Goal: Task Accomplishment & Management: Manage account settings

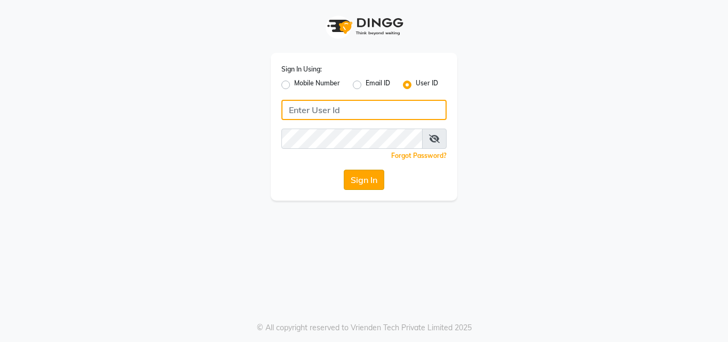
type input "e3732-12"
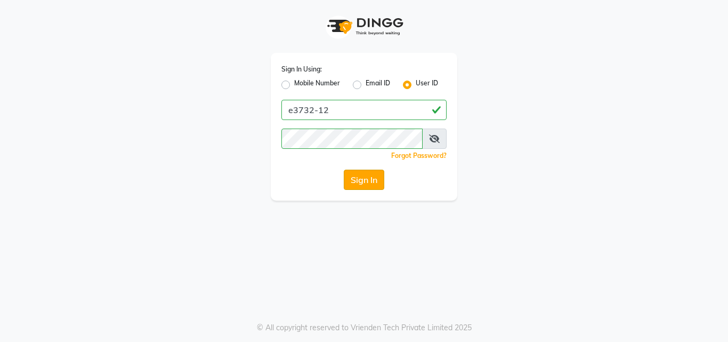
click at [366, 178] on button "Sign In" at bounding box center [364, 179] width 40 height 20
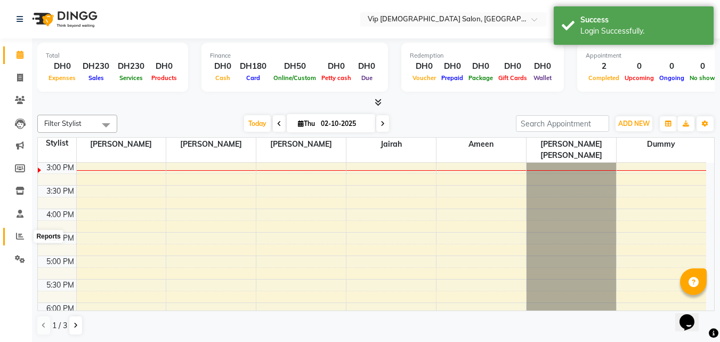
click at [20, 238] on icon at bounding box center [20, 236] width 8 height 8
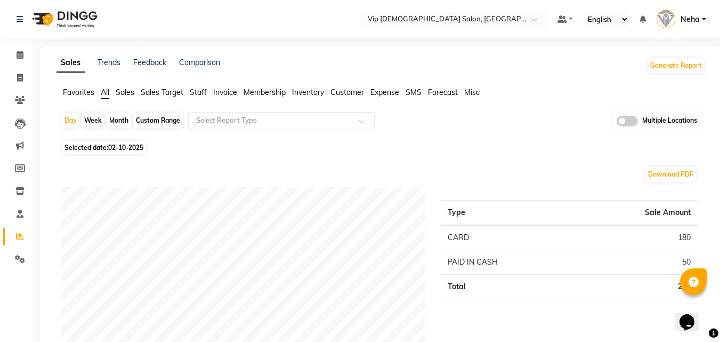
click at [409, 151] on div "Selected date: [DATE]" at bounding box center [383, 147] width 645 height 11
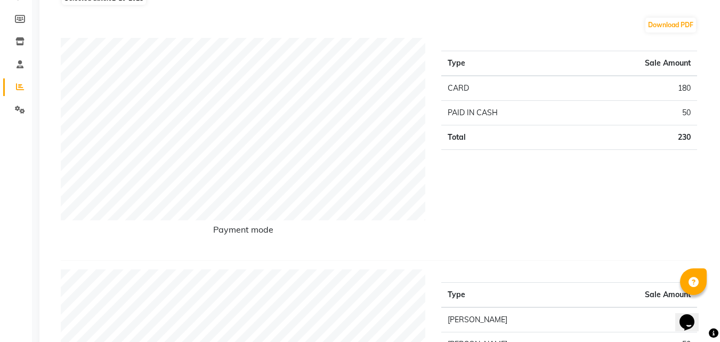
scroll to position [128, 0]
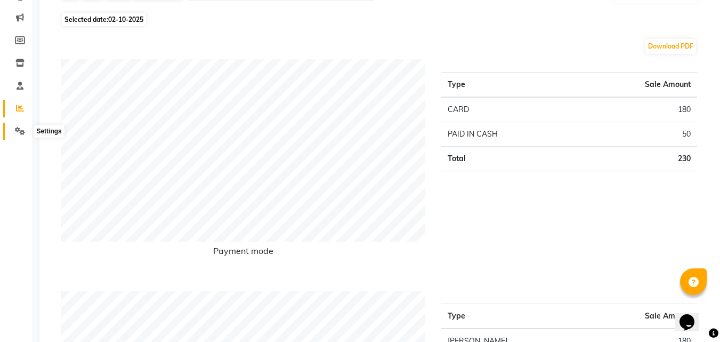
click at [18, 132] on icon at bounding box center [20, 131] width 10 height 8
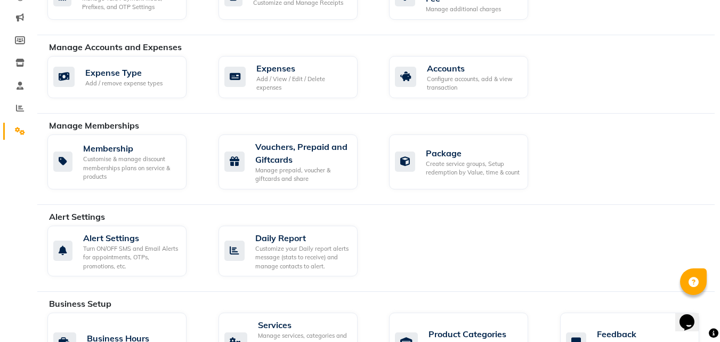
click at [9, 237] on div "Calendar Invoice Clients Leads Marketing Members Inventory Staff Reports Settin…" at bounding box center [72, 336] width 144 height 868
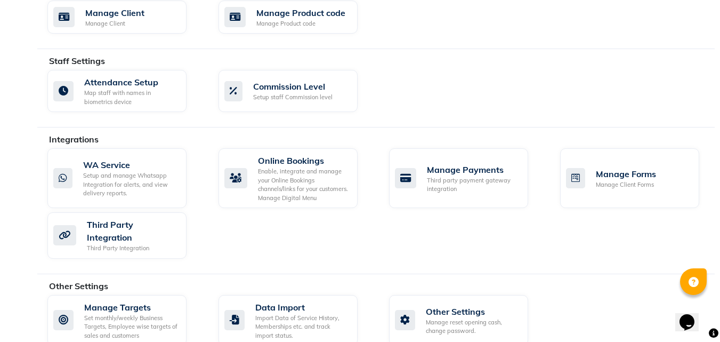
scroll to position [560, 0]
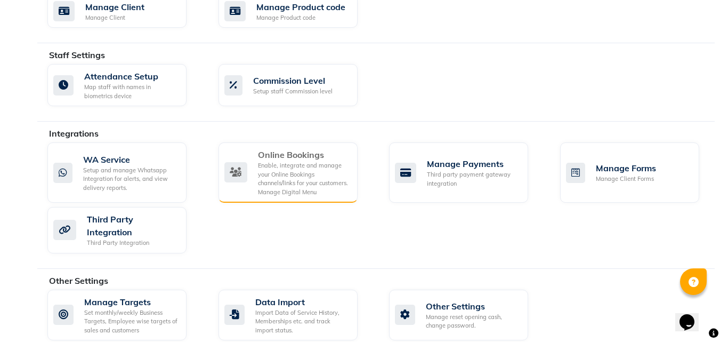
click at [277, 174] on div "Enable, integrate and manage your Online Bookings channels/links for your custo…" at bounding box center [303, 178] width 91 height 35
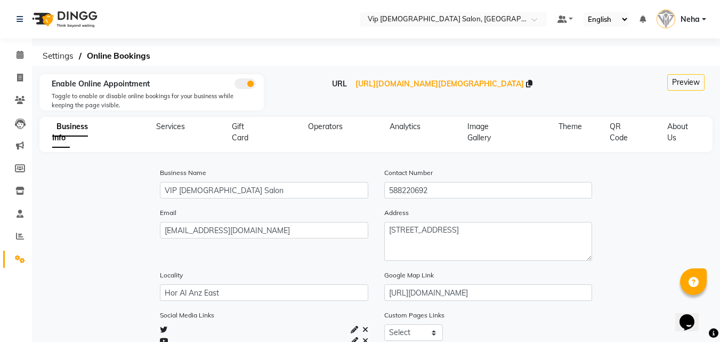
click at [678, 133] on div "About Us" at bounding box center [675, 132] width 43 height 22
click at [671, 131] on div "About Us" at bounding box center [675, 132] width 43 height 22
click at [676, 127] on span "About Us" at bounding box center [677, 131] width 21 height 21
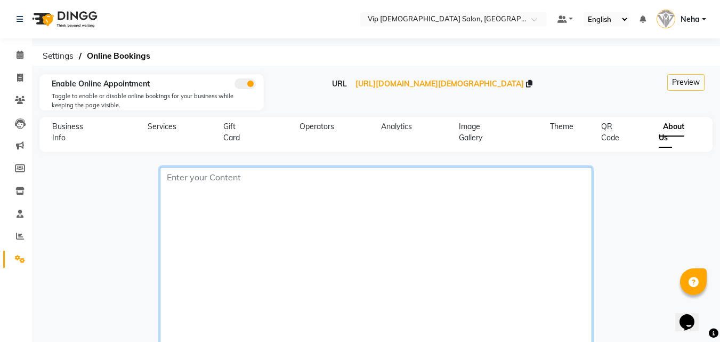
click at [213, 184] on textarea at bounding box center [376, 266] width 432 height 199
paste textarea ""Established in [DATE], VIP [DEMOGRAPHIC_DATA] Salon has built a reputation for…"
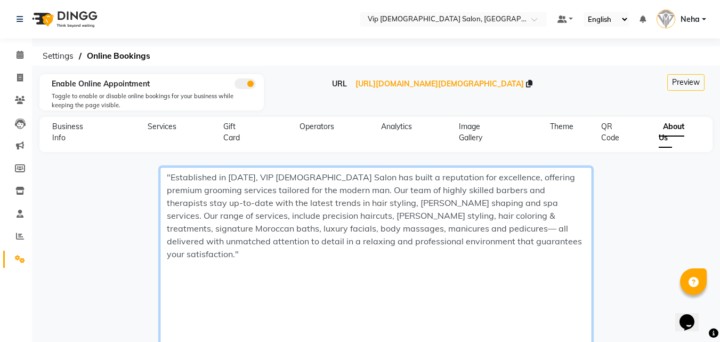
type textarea ""Established in [DATE], VIP [DEMOGRAPHIC_DATA] Salon has built a reputation for…"
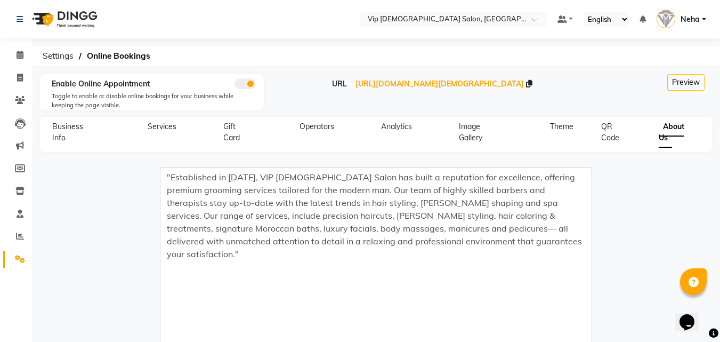
click at [86, 235] on div ""Established in [DATE], VIP [DEMOGRAPHIC_DATA] Salon has built a reputation for…" at bounding box center [376, 273] width 672 height 212
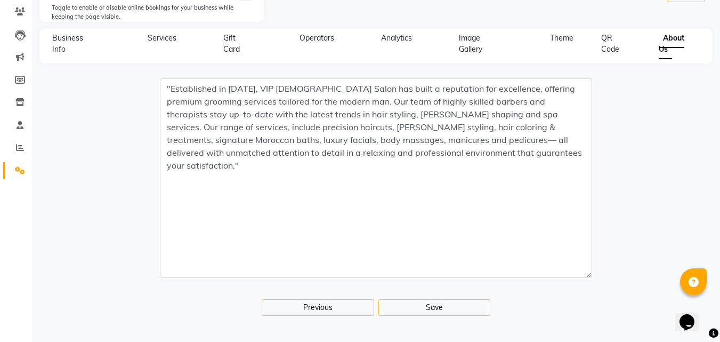
scroll to position [89, 0]
click at [405, 306] on button "Save" at bounding box center [434, 306] width 112 height 17
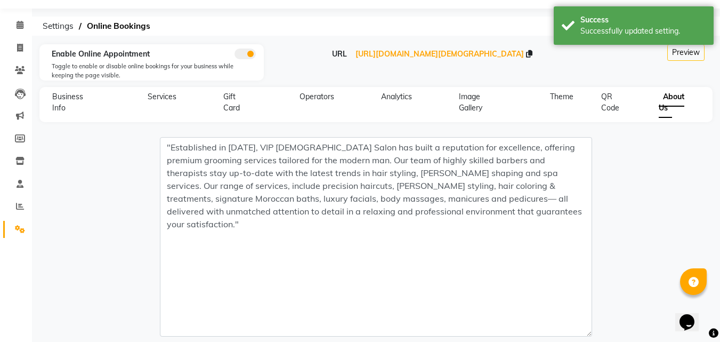
scroll to position [0, 0]
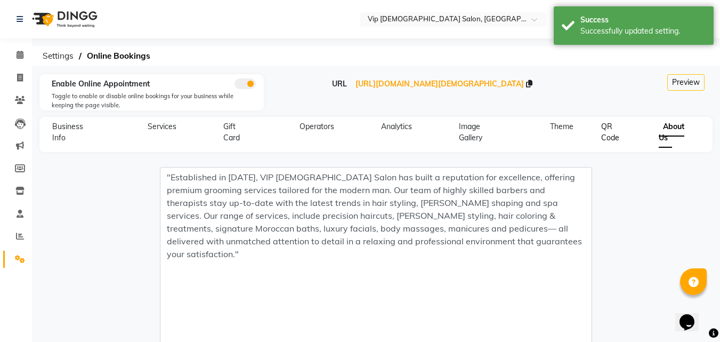
click at [608, 135] on span "QR Code" at bounding box center [610, 131] width 18 height 21
select select "256"
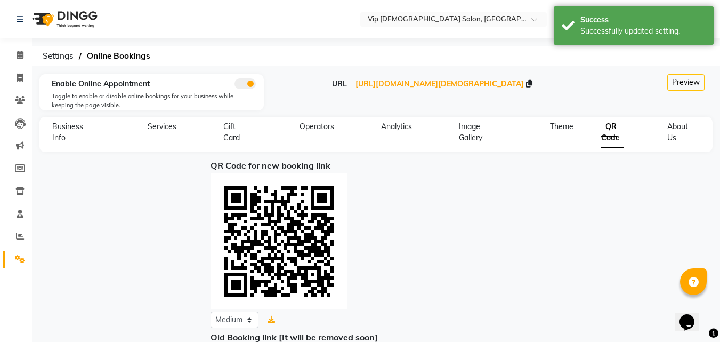
click at [447, 189] on div at bounding box center [375, 241] width 331 height 136
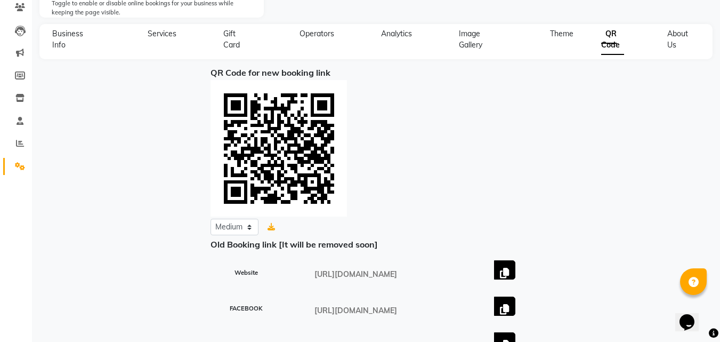
scroll to position [73, 0]
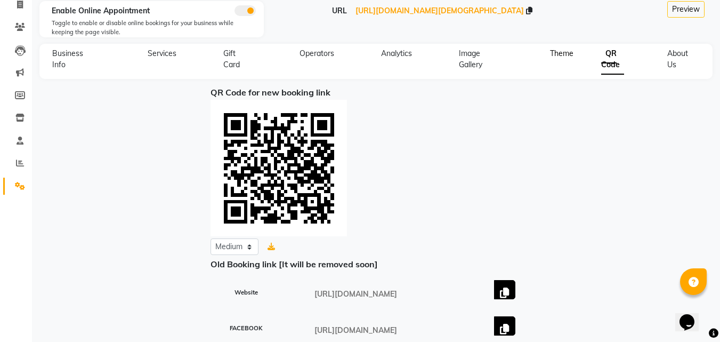
click at [557, 52] on span "Theme" at bounding box center [561, 53] width 23 height 10
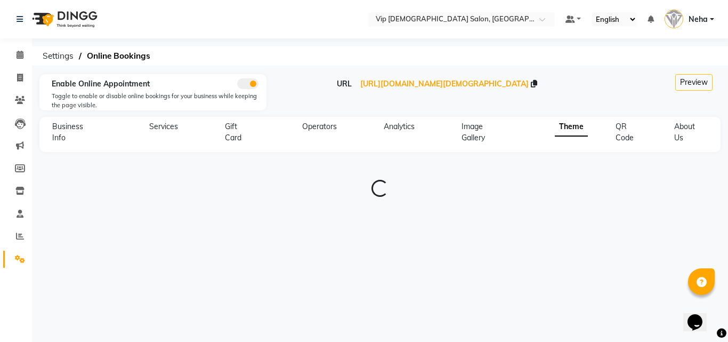
type input "#0e101b"
type input "#0d8267"
type input "#eef0fc"
type input "#b0f2ea"
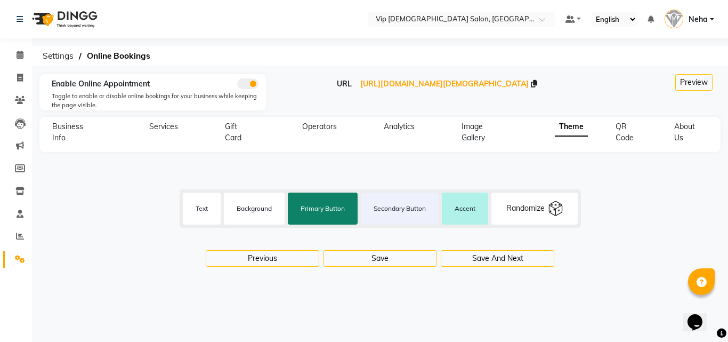
click at [191, 216] on label "Text" at bounding box center [202, 208] width 38 height 26
click at [191, 216] on input "#0e101b" at bounding box center [201, 208] width 27 height 32
click at [259, 214] on label "Background" at bounding box center [254, 208] width 61 height 26
click at [259, 214] on input "#ffffff" at bounding box center [254, 208] width 27 height 32
click at [315, 208] on label "Primary Button" at bounding box center [323, 208] width 70 height 26
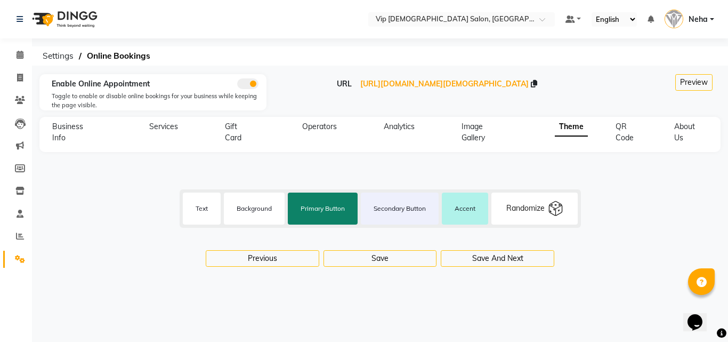
click at [315, 208] on input "#0d8267" at bounding box center [322, 208] width 27 height 32
click at [397, 207] on label "Secondary Button" at bounding box center [400, 208] width 78 height 26
click at [397, 207] on input "#eef0fc" at bounding box center [399, 208] width 27 height 32
click at [332, 202] on label "Primary Button" at bounding box center [323, 208] width 70 height 26
click at [332, 202] on input "#0d8267" at bounding box center [322, 208] width 27 height 32
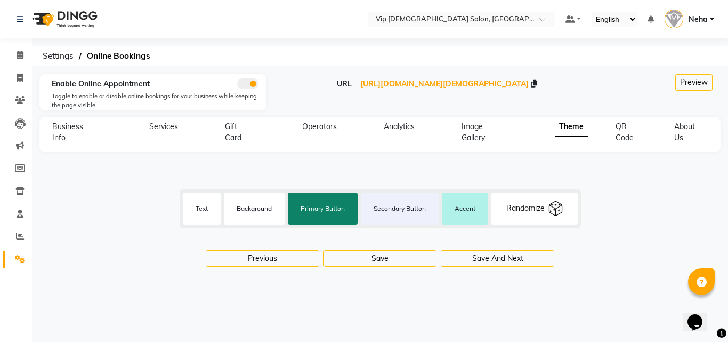
click at [462, 209] on label "Accent" at bounding box center [465, 208] width 46 height 26
click at [462, 209] on input "#b0f2ea" at bounding box center [464, 208] width 27 height 32
click at [487, 258] on button "Save And Next" at bounding box center [497, 258] width 113 height 17
select select "256"
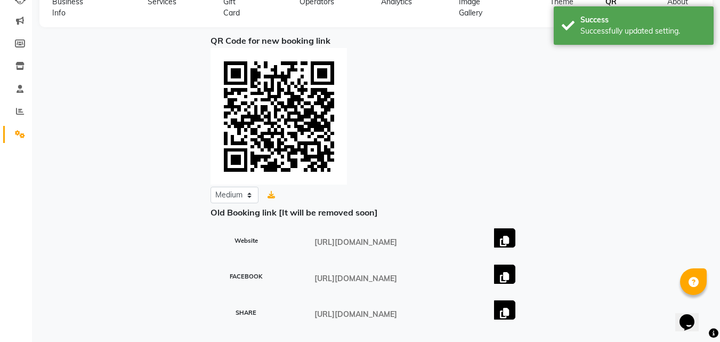
scroll to position [158, 0]
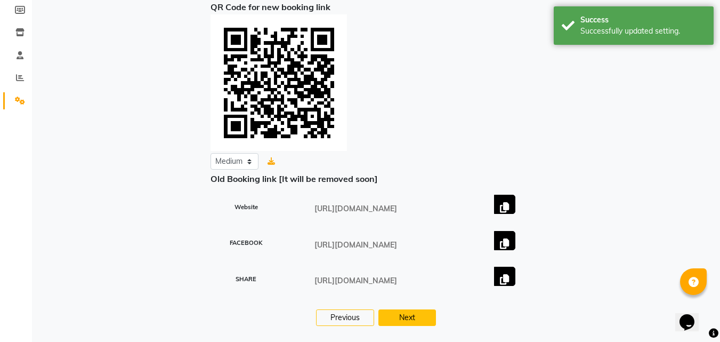
click at [410, 316] on button "Next" at bounding box center [407, 317] width 58 height 17
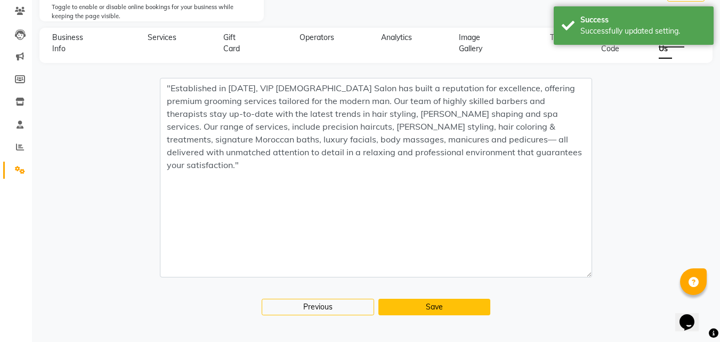
click at [435, 305] on button "Save" at bounding box center [434, 306] width 112 height 17
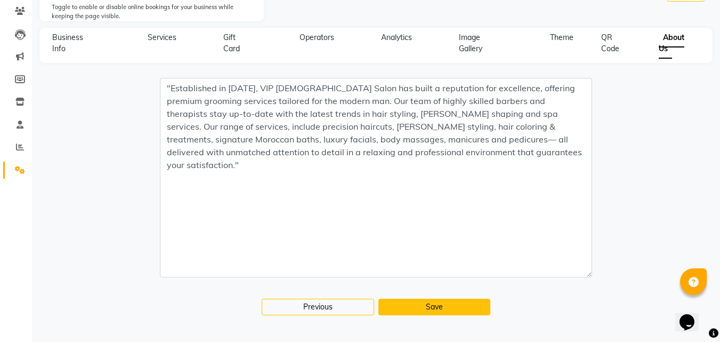
click at [435, 305] on button "Save" at bounding box center [434, 306] width 112 height 17
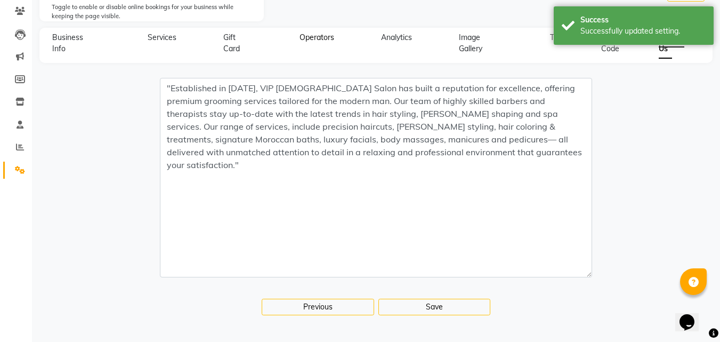
click at [304, 33] on span "Operators" at bounding box center [316, 38] width 35 height 10
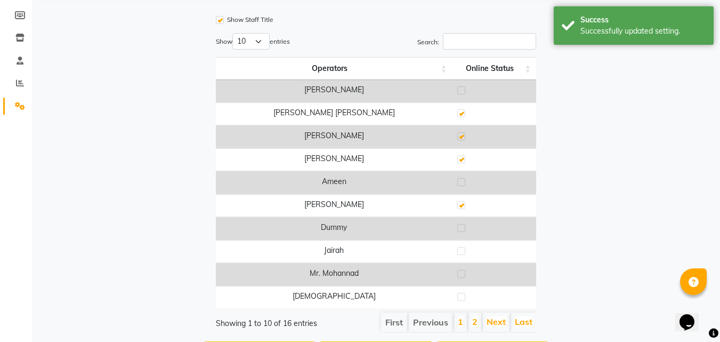
scroll to position [174, 0]
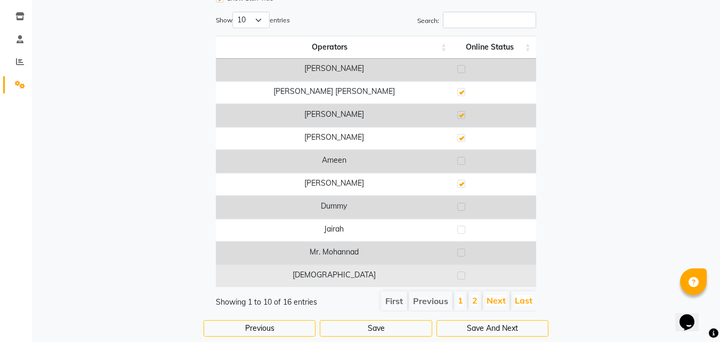
click at [463, 276] on label at bounding box center [461, 275] width 8 height 8
click at [463, 276] on input "checkbox" at bounding box center [460, 275] width 7 height 7
checkbox input "true"
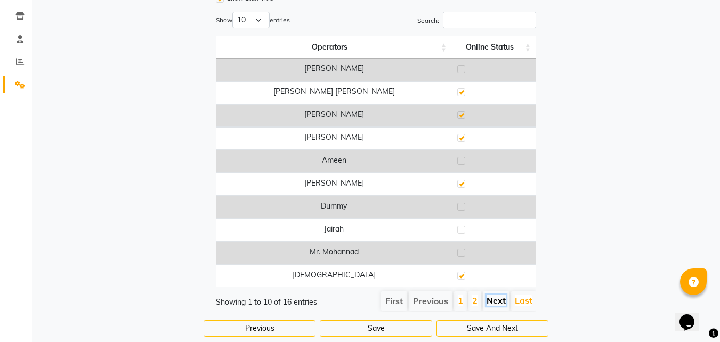
click at [496, 299] on link "Next" at bounding box center [495, 300] width 19 height 11
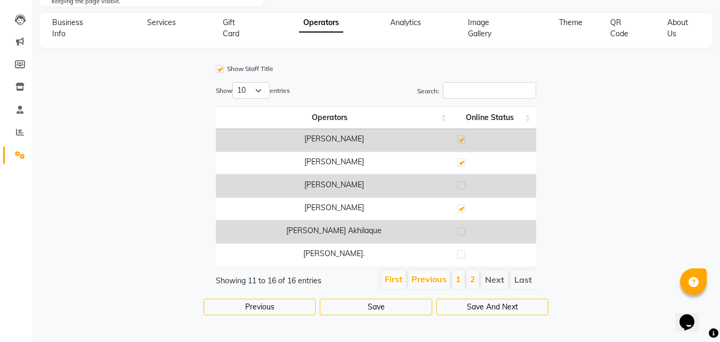
click at [464, 181] on label at bounding box center [461, 185] width 8 height 8
click at [464, 182] on input "checkbox" at bounding box center [460, 185] width 7 height 7
checkbox input "true"
click at [472, 305] on button "Save And Next" at bounding box center [492, 306] width 112 height 17
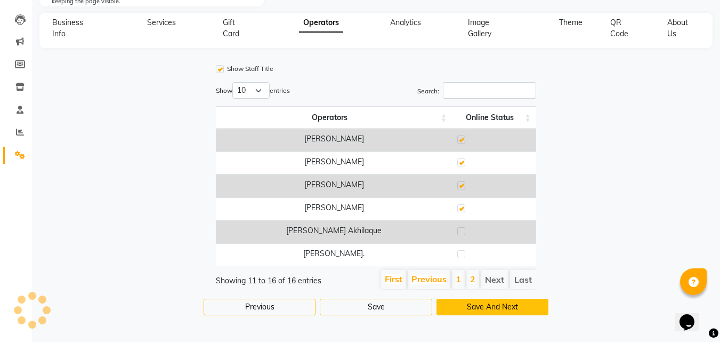
scroll to position [0, 0]
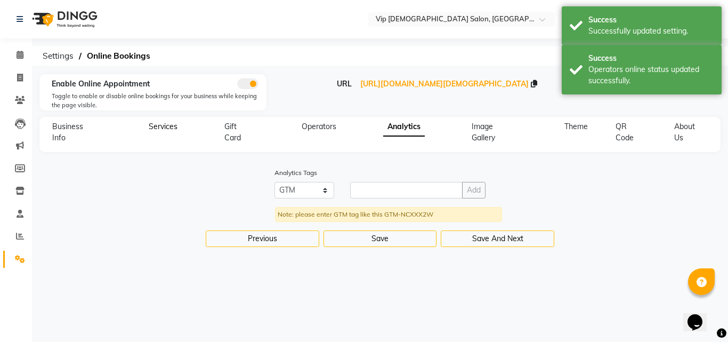
click at [159, 129] on span "Services" at bounding box center [163, 126] width 29 height 10
select select "3: 3"
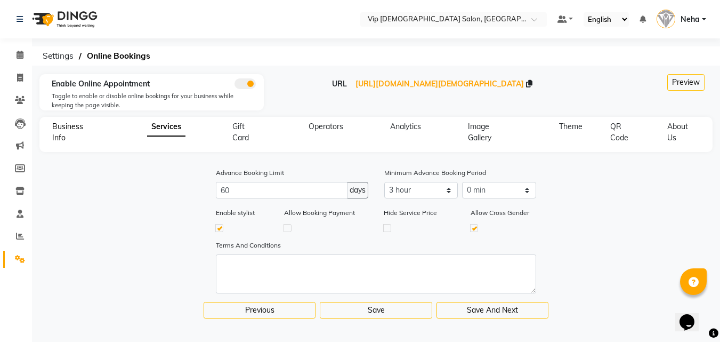
click at [63, 129] on span "Business Info" at bounding box center [67, 131] width 31 height 21
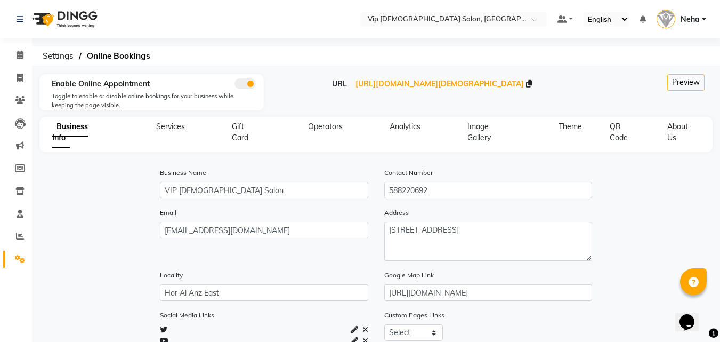
click at [101, 189] on div "Business Name VIP [DEMOGRAPHIC_DATA] Salon Contact Number [PHONE_NUMBER]" at bounding box center [376, 187] width 672 height 40
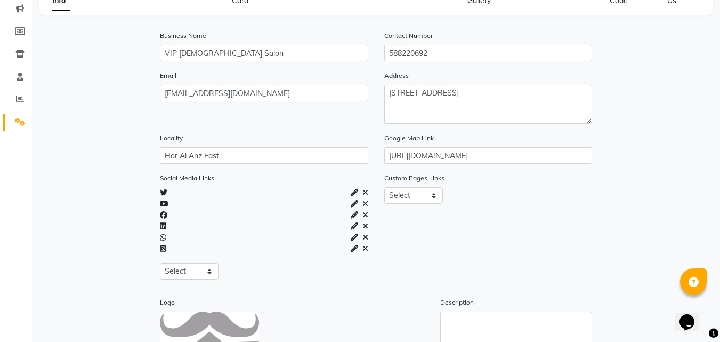
scroll to position [192, 0]
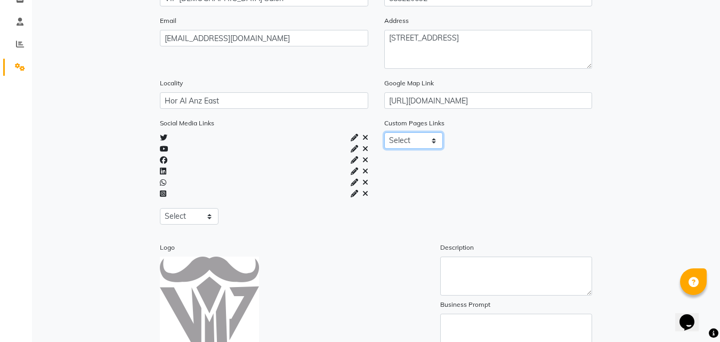
click at [409, 142] on select "Select About_us Memberships Products" at bounding box center [413, 140] width 59 height 17
click at [502, 184] on div "Custom Pages Links Select About_us Memberships Products" at bounding box center [488, 175] width 224 height 116
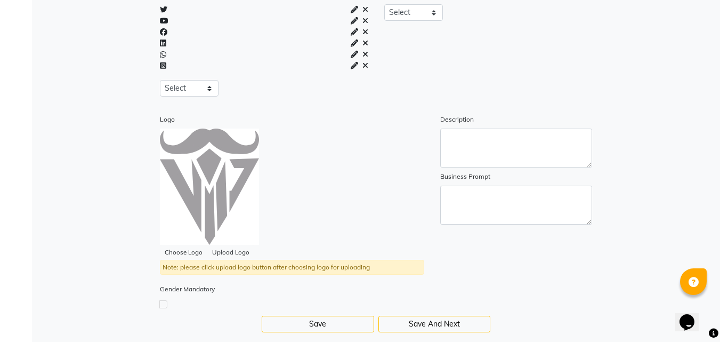
scroll to position [337, 0]
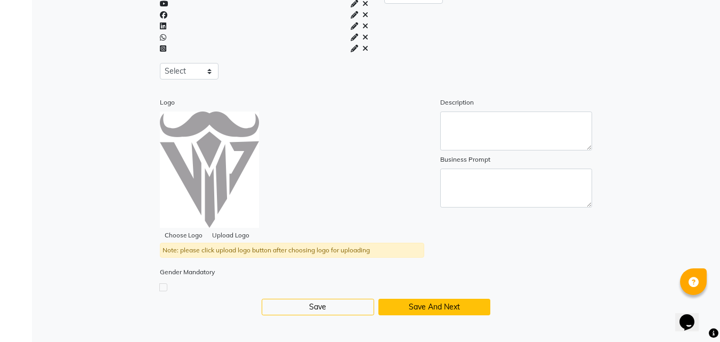
click at [400, 304] on button "Save And Next" at bounding box center [434, 306] width 112 height 17
select select "3: 3"
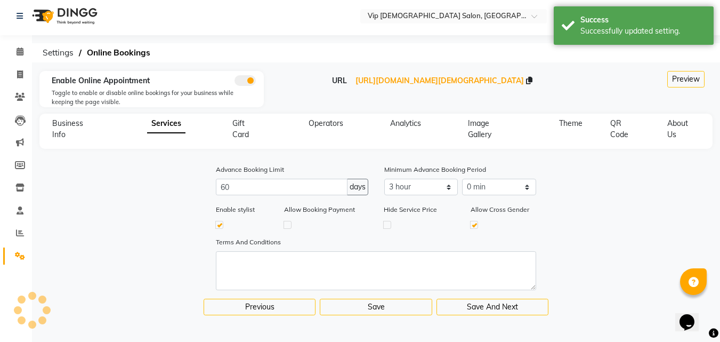
scroll to position [3, 0]
click at [608, 245] on div "Terms And Conditions" at bounding box center [376, 267] width 672 height 62
click at [612, 129] on div "QR Code" at bounding box center [618, 129] width 43 height 22
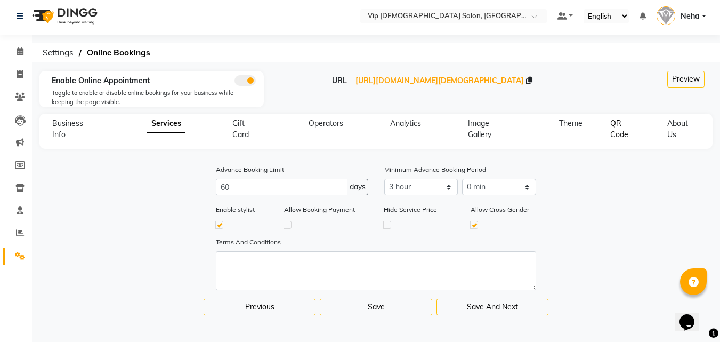
click at [614, 126] on span "QR Code" at bounding box center [619, 128] width 18 height 21
select select "256"
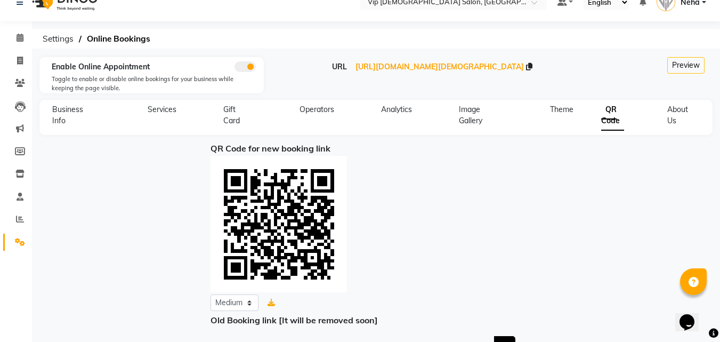
scroll to position [0, 0]
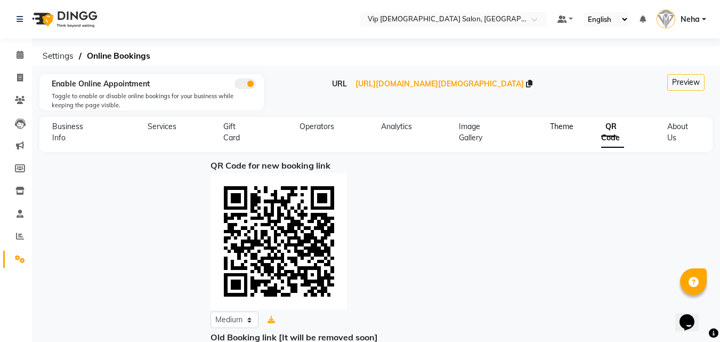
click at [558, 131] on span "Theme" at bounding box center [561, 126] width 23 height 10
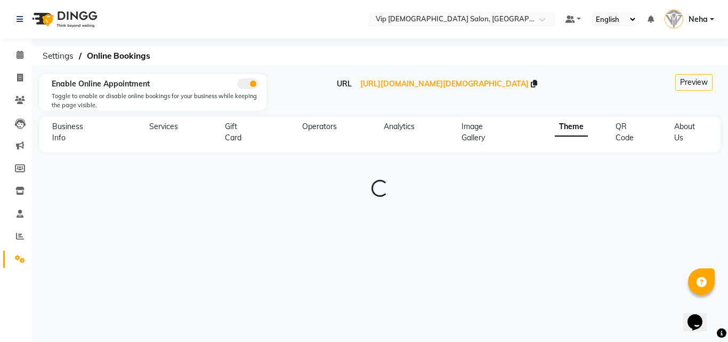
type input "#0e101b"
type input "#0d8267"
type input "#eef0fc"
type input "#b0f2ea"
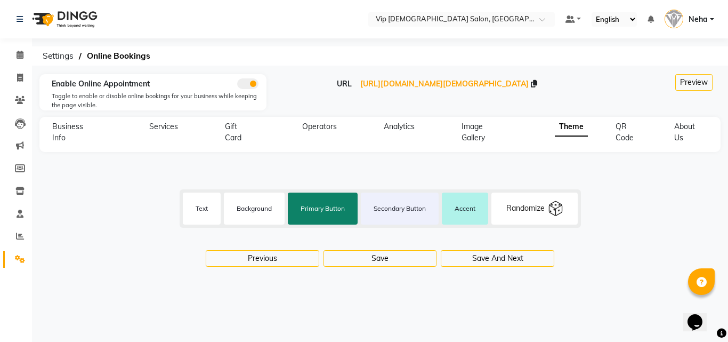
click at [207, 211] on label "Text" at bounding box center [202, 208] width 38 height 26
click at [207, 211] on input "#0e101b" at bounding box center [201, 208] width 27 height 32
type input "#131117"
click at [248, 206] on label "Background" at bounding box center [254, 208] width 61 height 26
click at [248, 206] on input "#ffffff" at bounding box center [254, 208] width 27 height 32
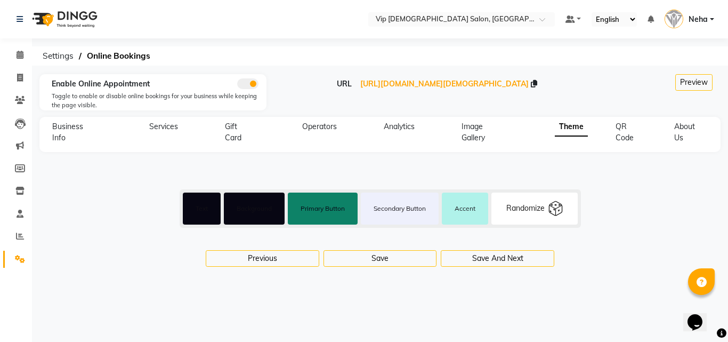
type input "#070613"
click at [331, 203] on label "Primary Button" at bounding box center [323, 208] width 70 height 26
click at [331, 203] on input "#0d8267" at bounding box center [322, 208] width 27 height 32
type input "#282834"
click at [403, 210] on label "Secondary Button" at bounding box center [400, 208] width 78 height 26
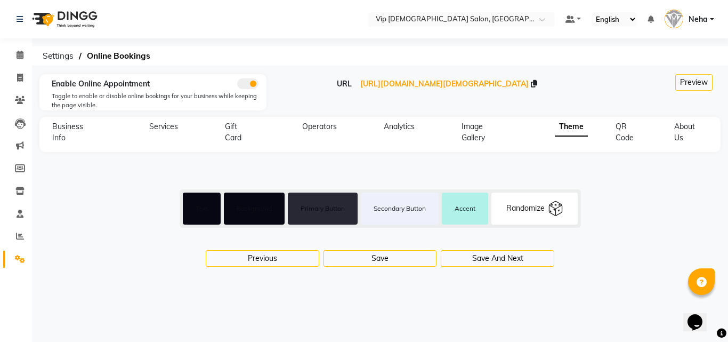
click at [403, 210] on input "#eef0fc" at bounding box center [399, 208] width 27 height 32
type input "#21232c"
click at [469, 206] on label "Accent" at bounding box center [465, 208] width 46 height 26
click at [469, 206] on input "#b0f2ea" at bounding box center [464, 208] width 27 height 32
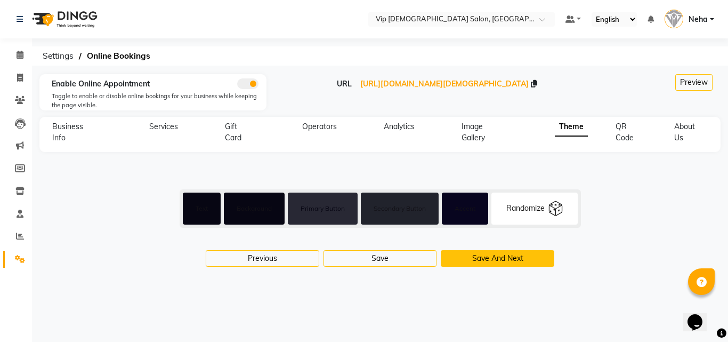
type input "#08051f"
click at [502, 256] on button "Save And Next" at bounding box center [497, 258] width 113 height 17
select select "256"
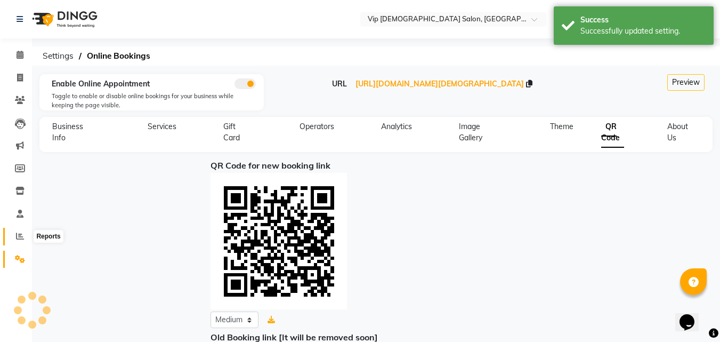
click at [25, 230] on span at bounding box center [20, 236] width 19 height 12
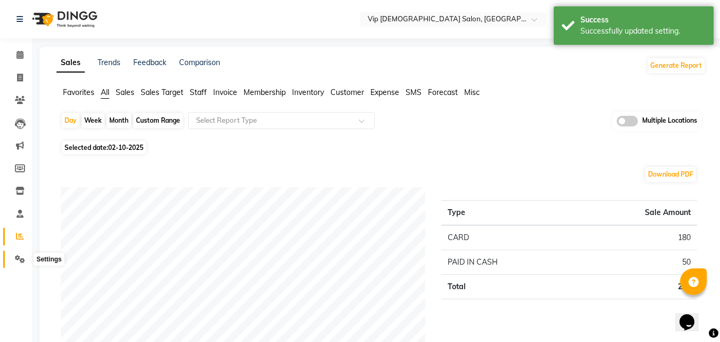
click at [20, 255] on icon at bounding box center [20, 259] width 10 height 8
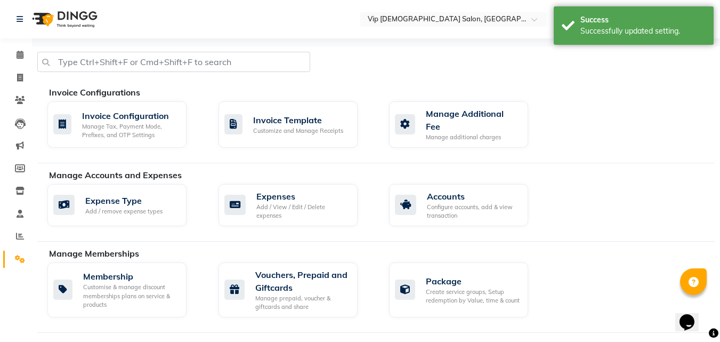
click at [614, 173] on div "Manage Accounts and Expenses" at bounding box center [385, 174] width 673 height 13
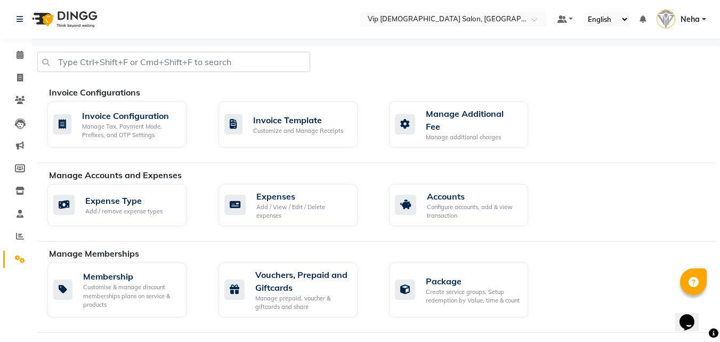
click at [614, 173] on div "Manage Accounts and Expenses" at bounding box center [385, 174] width 673 height 13
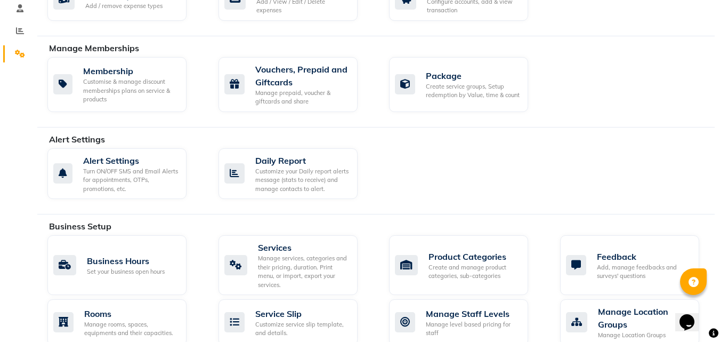
scroll to position [234, 0]
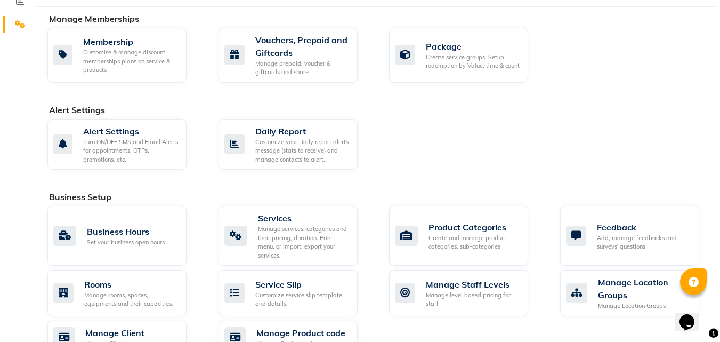
click at [604, 166] on div "Alert Settings Turn ON/OFF SMS and Email Alerts for appointments, OTPs, promoti…" at bounding box center [380, 146] width 683 height 55
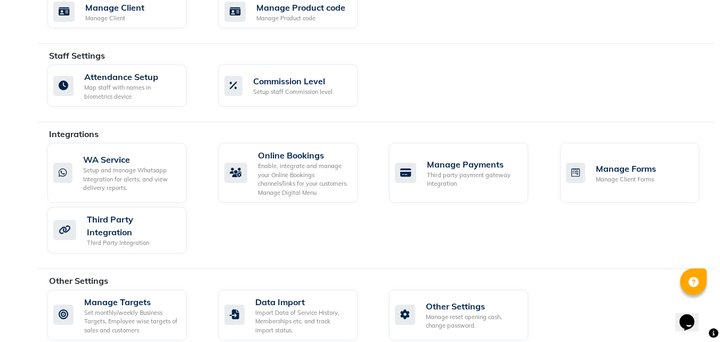
scroll to position [560, 0]
click at [298, 175] on div "Enable, integrate and manage your Online Bookings channels/links for your custo…" at bounding box center [303, 178] width 91 height 35
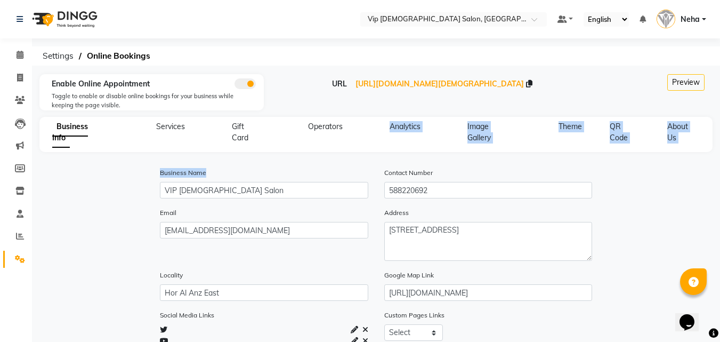
drag, startPoint x: 298, startPoint y: 175, endPoint x: 383, endPoint y: 140, distance: 91.2
click at [620, 142] on span "QR Code" at bounding box center [619, 131] width 18 height 21
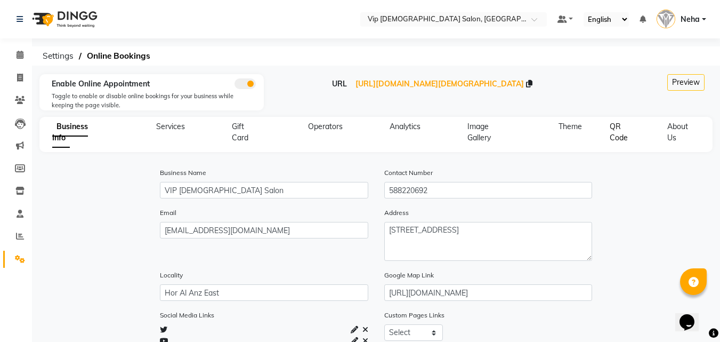
select select "256"
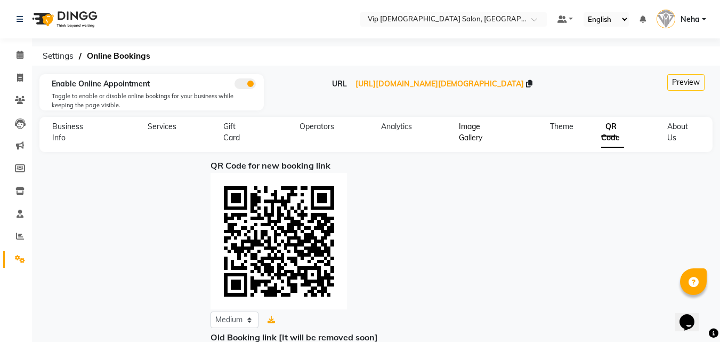
click at [477, 130] on span "Image Gallery" at bounding box center [470, 131] width 23 height 21
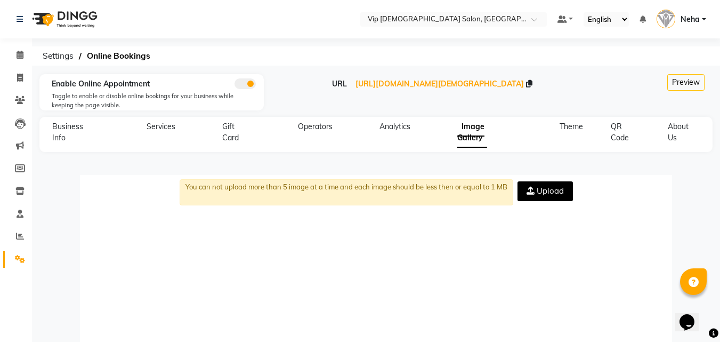
click at [575, 132] on div "Theme" at bounding box center [565, 132] width 36 height 22
click at [573, 129] on span "Theme" at bounding box center [570, 126] width 23 height 10
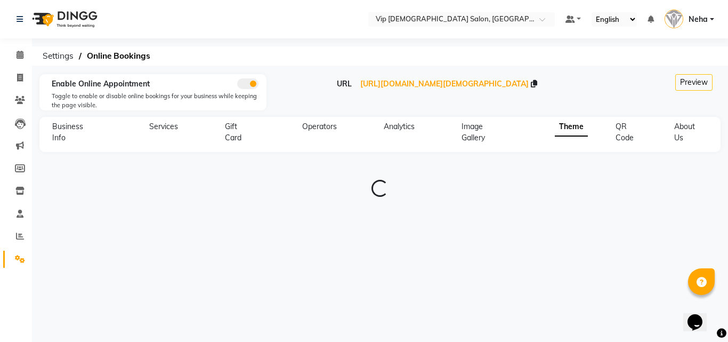
type input "#131117"
type input "#070613"
type input "#282834"
type input "#21232c"
type input "#08051f"
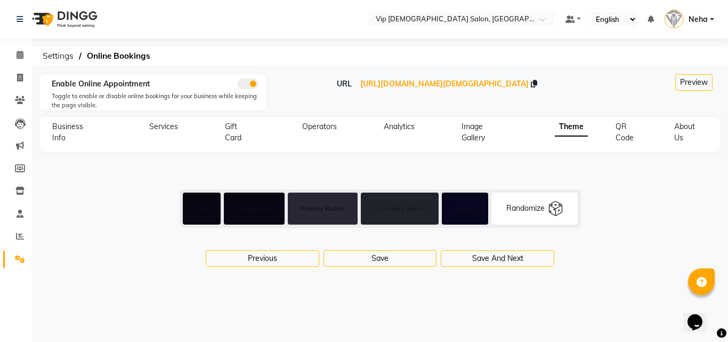
click at [535, 206] on div "Randomize" at bounding box center [525, 207] width 38 height 11
type input "#0f1419"
type input "#ffffff"
type input "#00ba7c"
type input "#f2f2f2"
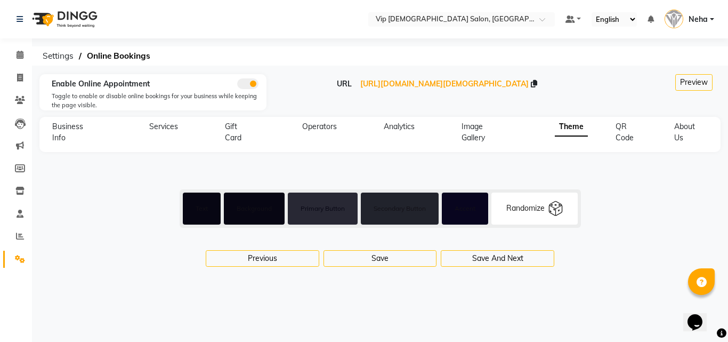
type input "#7fdcbd"
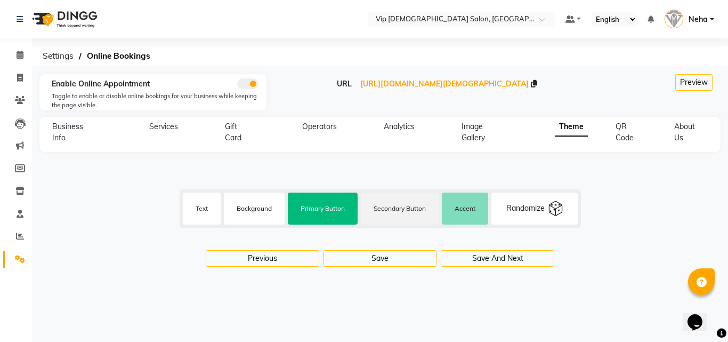
click at [535, 206] on div "Randomize" at bounding box center [525, 207] width 38 height 11
type input "#8756ff"
type input "#bbaaff"
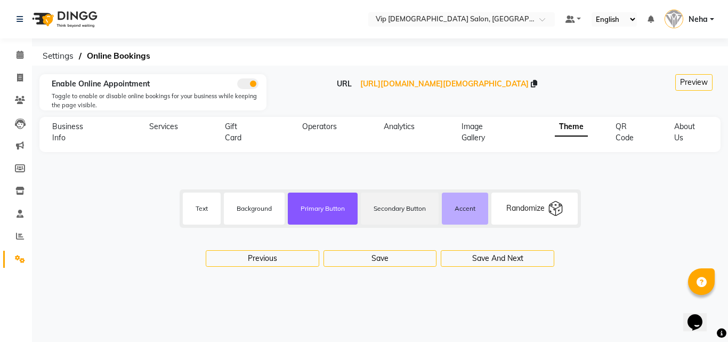
click at [535, 206] on div "Randomize" at bounding box center [525, 207] width 38 height 11
type input "#ffd400"
type input "#ffe97f"
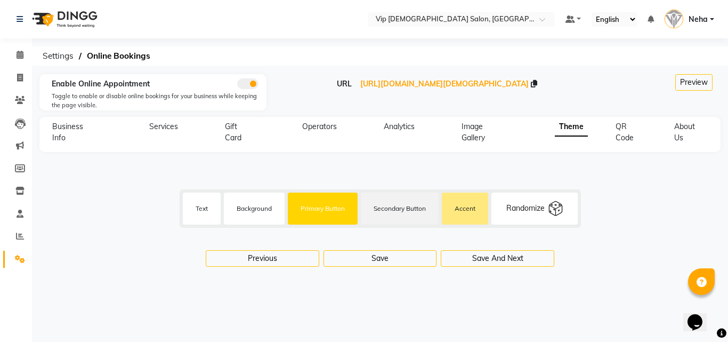
click at [535, 206] on div "Randomize" at bounding box center [525, 207] width 38 height 11
type input "#f91880"
type input "#fc8bbf"
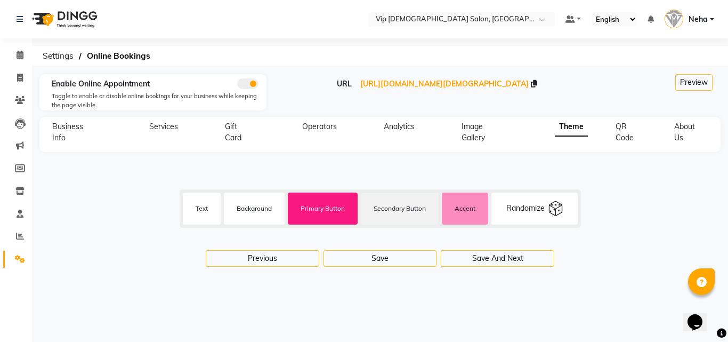
click at [535, 206] on div "Randomize" at bounding box center [525, 207] width 38 height 11
type input "#eeeeee"
type input "#000000"
type input "#44d62c"
type input "#222222"
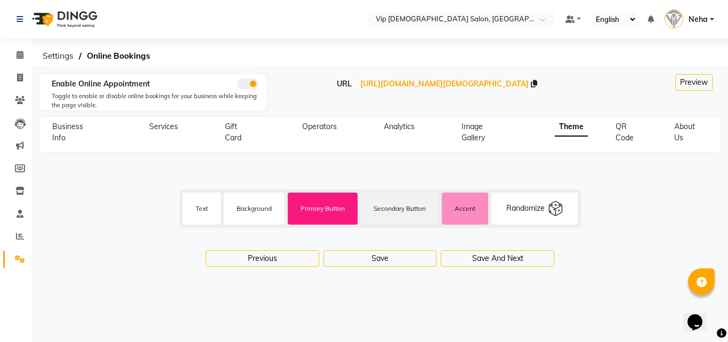
type input "#ff9c07"
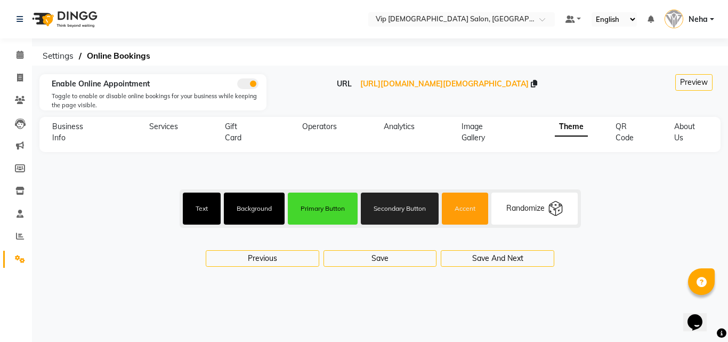
click at [535, 206] on div "Randomize" at bounding box center [525, 207] width 38 height 11
type input "#fffbff"
type input "#252cbb"
type input "#ca3f66"
type input "#2e35c2"
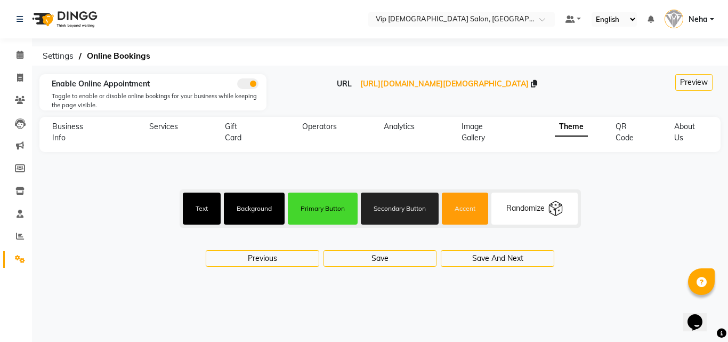
type input "#ffccda"
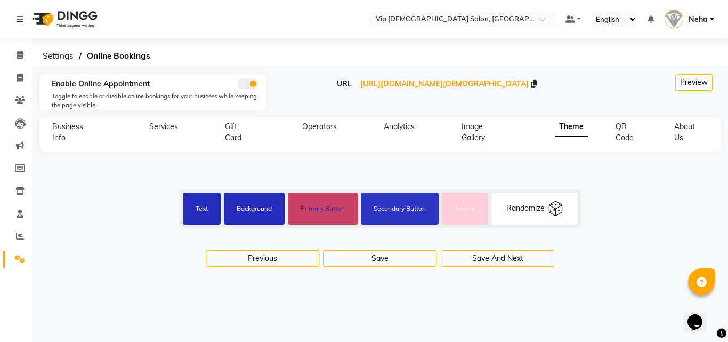
click at [535, 206] on div "Randomize" at bounding box center [525, 207] width 38 height 11
type input "#2c221e"
type input "#e3e2de"
type input "#e10243"
type input "#e5d1d6"
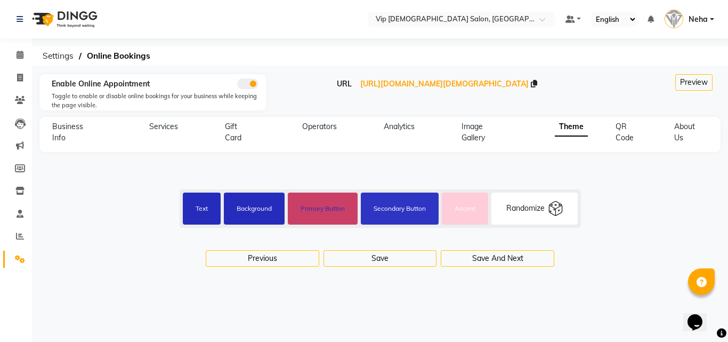
type input "#9b1750"
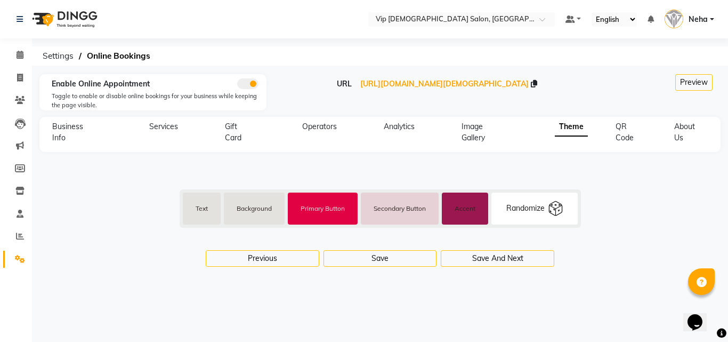
click at [535, 206] on div "Randomize" at bounding box center [525, 207] width 38 height 11
type input "#171a22"
type input "#ffffff"
type input "#ff622d"
type input "#f7f7f7"
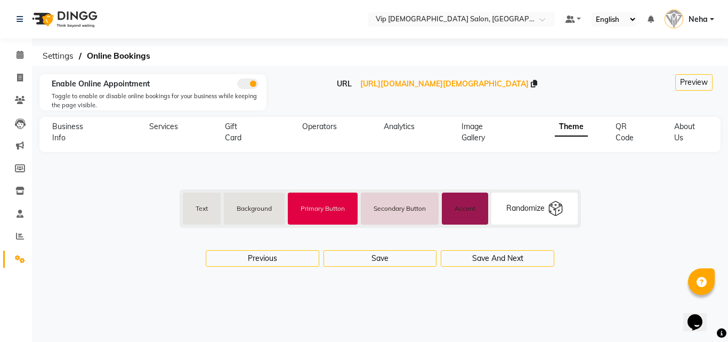
type input "#421983"
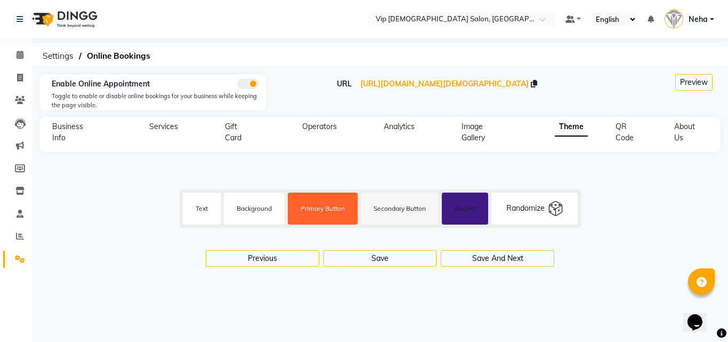
click at [535, 206] on div "Randomize" at bounding box center [525, 207] width 38 height 11
type input "#006374"
type input "#fbf5d4"
type input "#5a39d0"
type input "#cbddca"
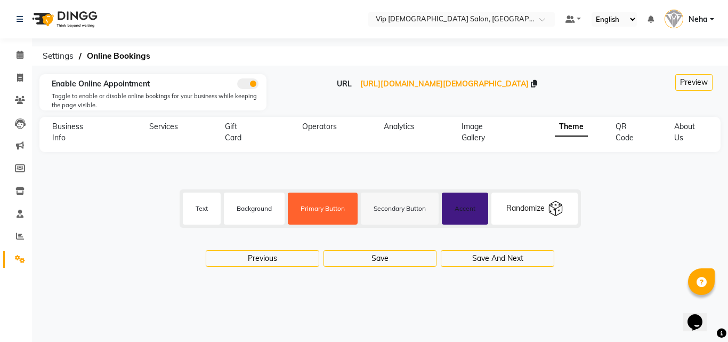
type input "#5a39d0"
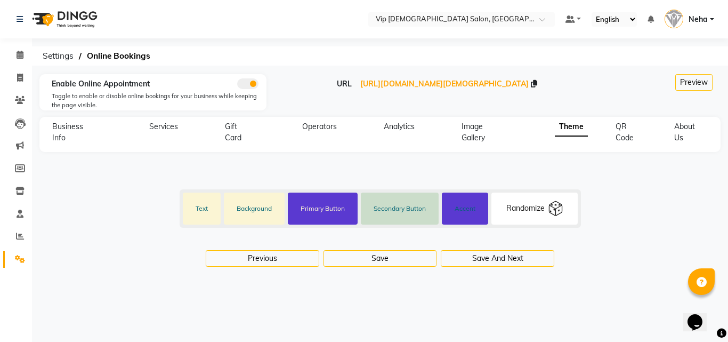
click at [535, 206] on div "Randomize" at bounding box center [525, 207] width 38 height 11
type input "#ff8bff"
type input "#193718"
type input "#ff8bff"
type input "#5eaa67"
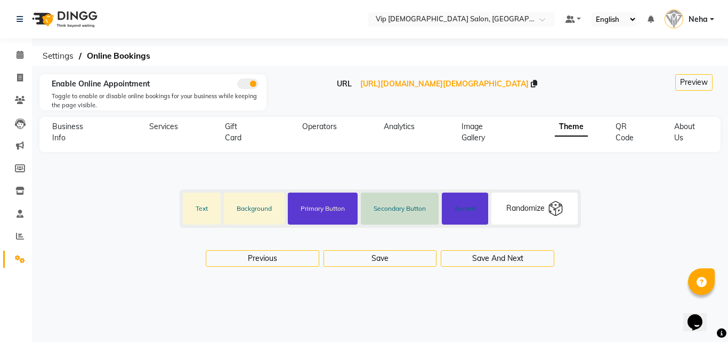
type input "#e9ffe8"
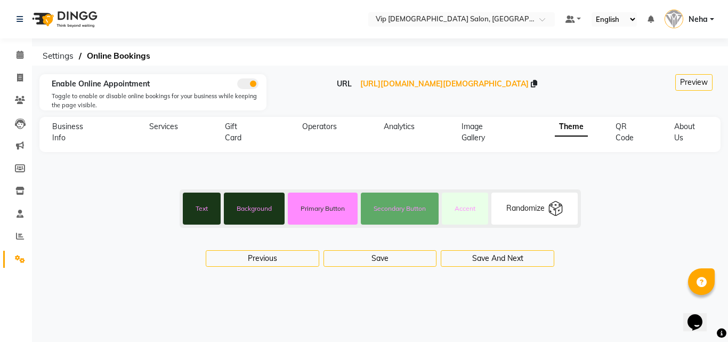
click at [535, 206] on div "Randomize" at bounding box center [525, 207] width 38 height 11
type input "#f6f7f9"
type input "#212428"
type input "#00ff00"
type input "#313130"
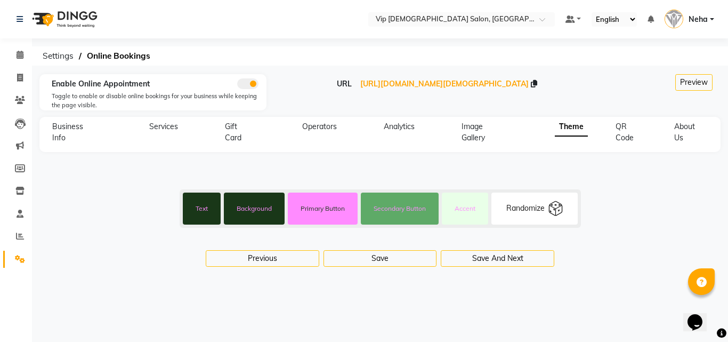
type input "#00bb00"
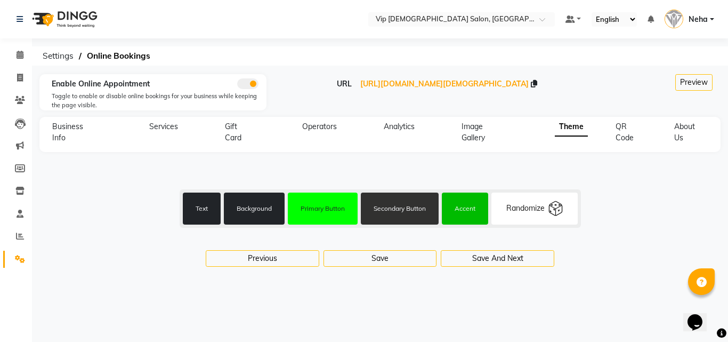
click at [535, 206] on div "Randomize" at bounding box center [525, 207] width 38 height 11
type input "#2e1115"
type input "#ffffff"
type input "#4f1b1d"
type input "#eaeff2"
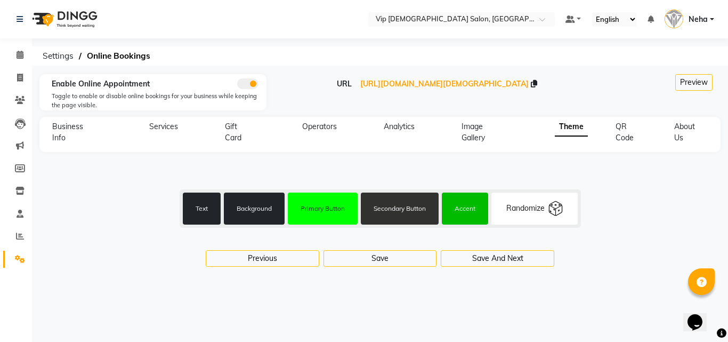
type input "#83687b"
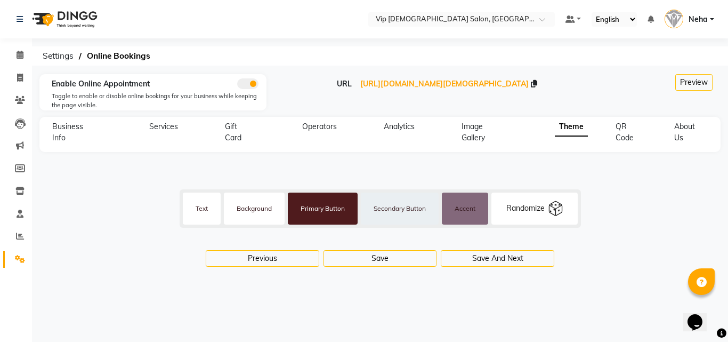
click at [535, 206] on div "Randomize" at bounding box center [525, 207] width 38 height 11
type input "#0f1419"
type input "#1d9bf0"
type input "#f7f7f7"
type input "#8ecdf7"
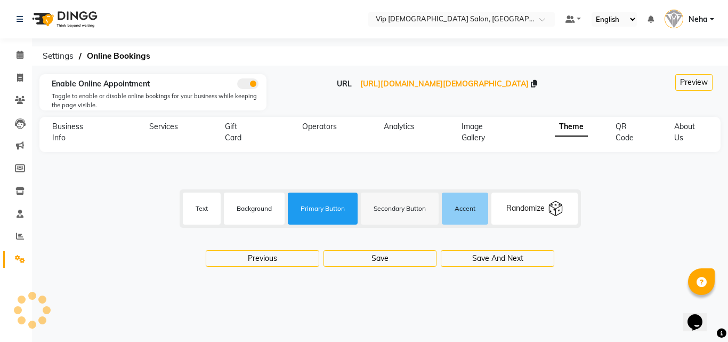
click at [535, 206] on div "Randomize" at bounding box center [525, 207] width 38 height 11
type input "#000000"
type input "#e7e7d7"
type input "#006338"
type input "#deded0"
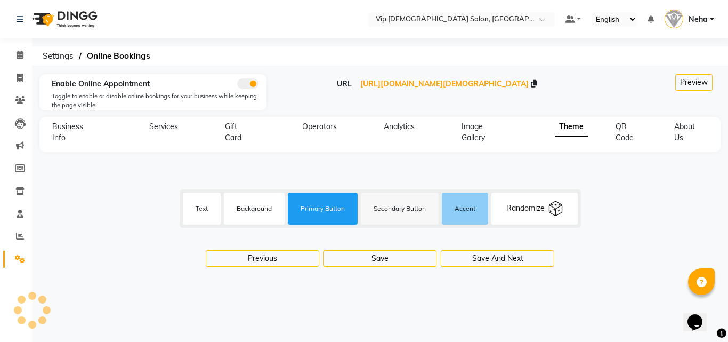
type input "#006338"
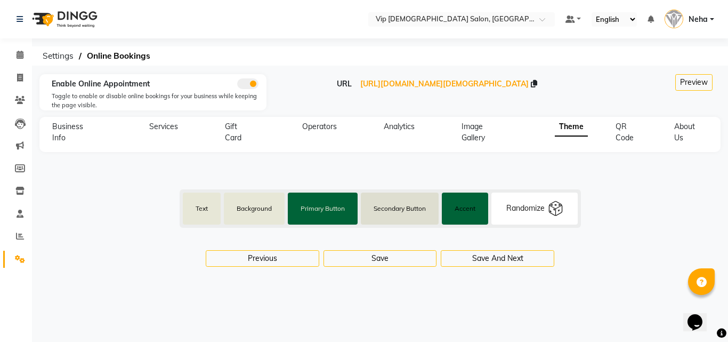
click at [535, 206] on div "Randomize" at bounding box center [525, 207] width 38 height 11
type input "#212529"
type input "#f8f9fa"
type input "#343a40"
type input "#e9ecef"
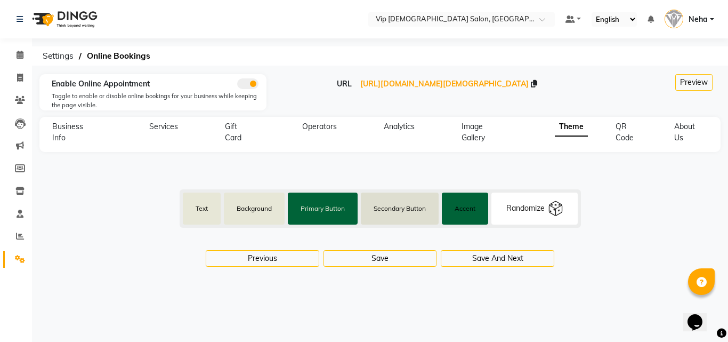
type input "#adb5bd"
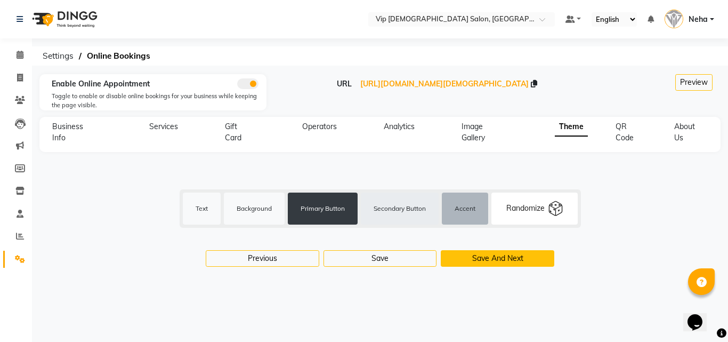
click at [491, 259] on button "Save And Next" at bounding box center [497, 258] width 113 height 17
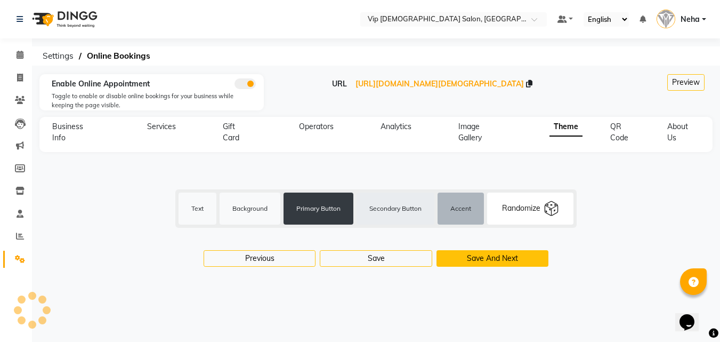
select select "256"
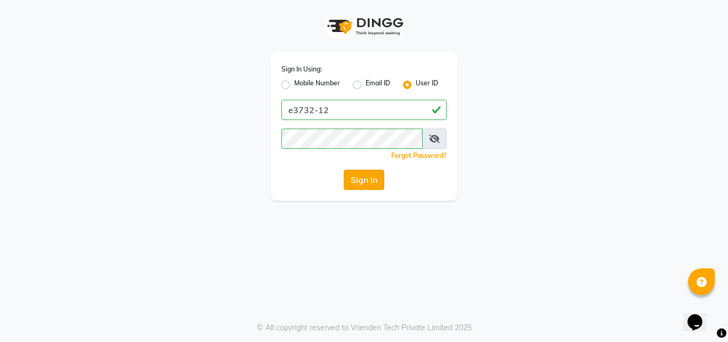
click at [367, 182] on button "Sign In" at bounding box center [364, 179] width 40 height 20
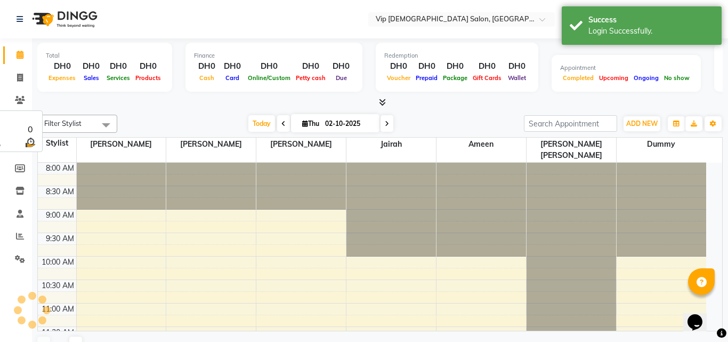
select select "en"
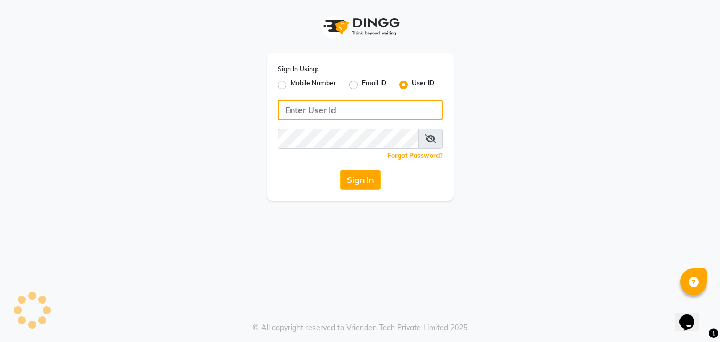
type input "e3732-12"
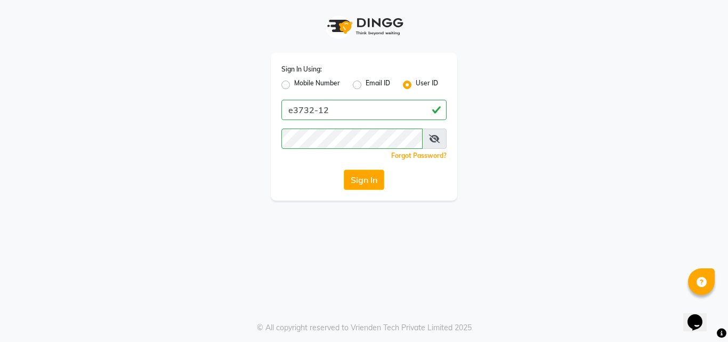
click at [367, 182] on button "Sign In" at bounding box center [364, 179] width 40 height 20
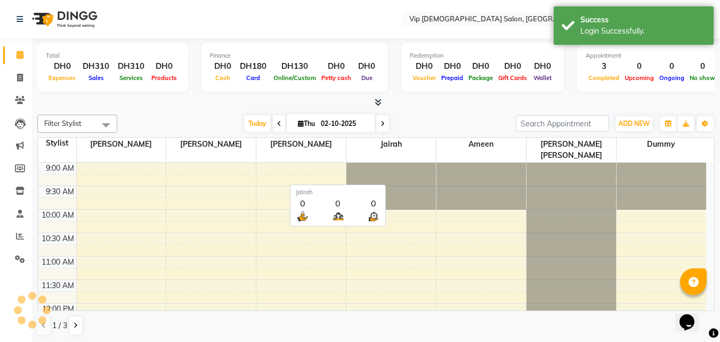
scroll to position [282, 0]
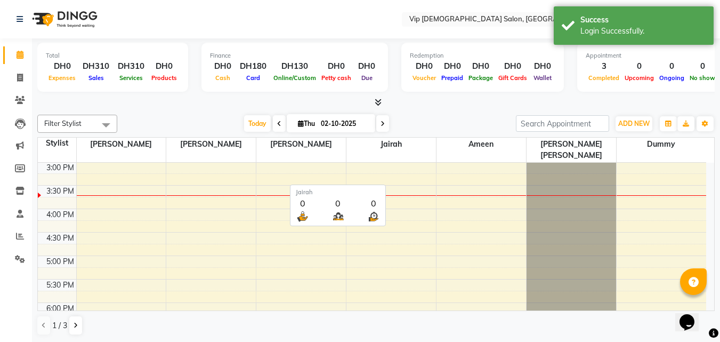
select select "en"
